Goal: Task Accomplishment & Management: Manage account settings

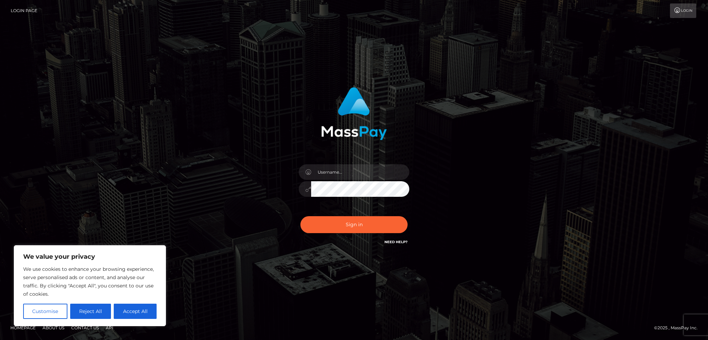
click at [339, 174] on input "text" at bounding box center [360, 172] width 98 height 16
type input "[EMAIL_ADDRESS][DOMAIN_NAME]"
click at [338, 225] on button "Sign in" at bounding box center [353, 224] width 107 height 17
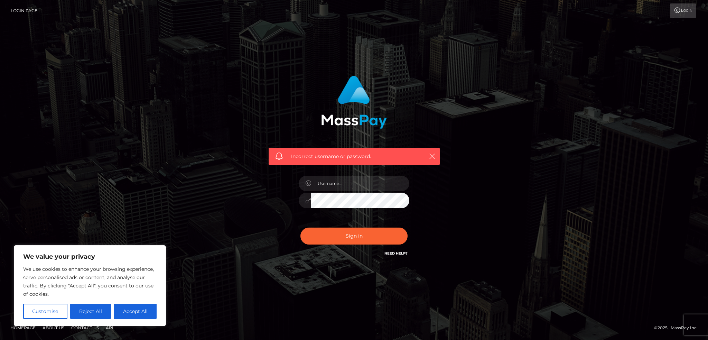
drag, startPoint x: 137, startPoint y: 309, endPoint x: 176, endPoint y: 299, distance: 40.2
click at [137, 310] on button "Accept All" at bounding box center [135, 311] width 43 height 15
checkbox input "true"
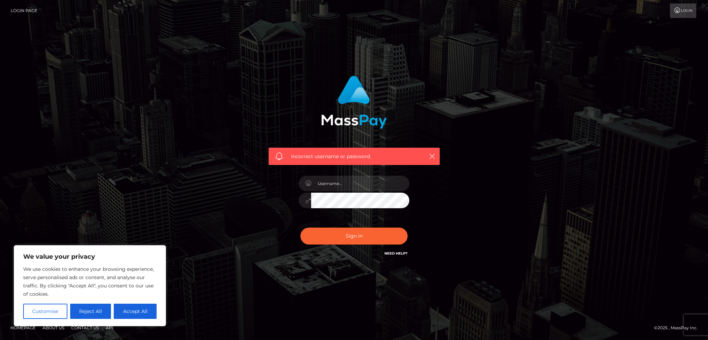
checkbox input "true"
